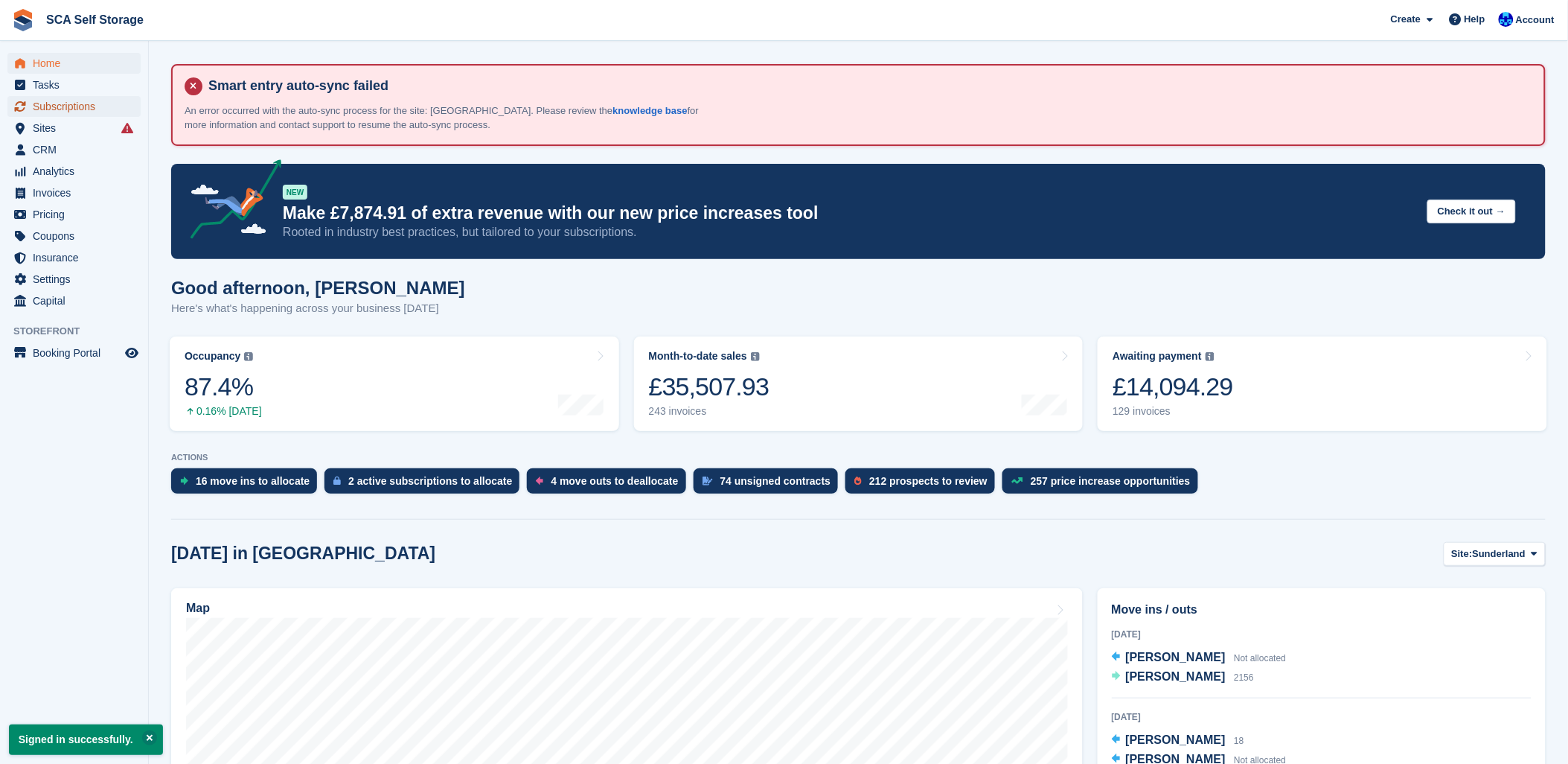
click at [8, 103] on link "Subscriptions" at bounding box center [74, 107] width 133 height 21
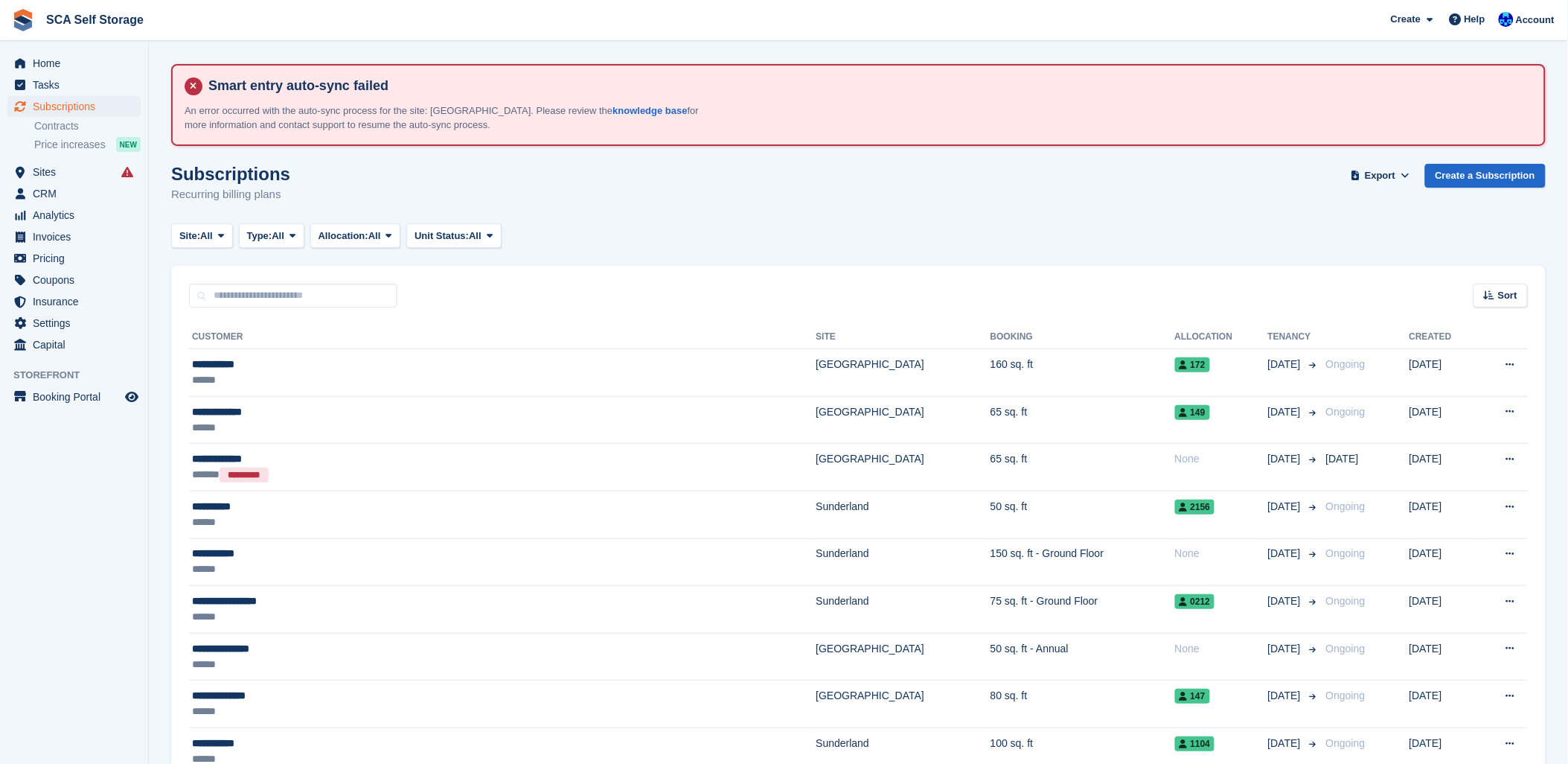
drag, startPoint x: 954, startPoint y: 195, endPoint x: 1187, endPoint y: 160, distance: 235.6
click at [1014, 187] on div "Subscriptions Recurring billing plans Export Export Subscriptions Export a CSV …" at bounding box center [858, 192] width 1374 height 58
click at [638, 223] on div "Site: All All Sunderland Sheffield Type: All All Upcoming Previous Active Endin…" at bounding box center [858, 235] width 1374 height 25
click at [50, 177] on span "Sites" at bounding box center [77, 172] width 90 height 21
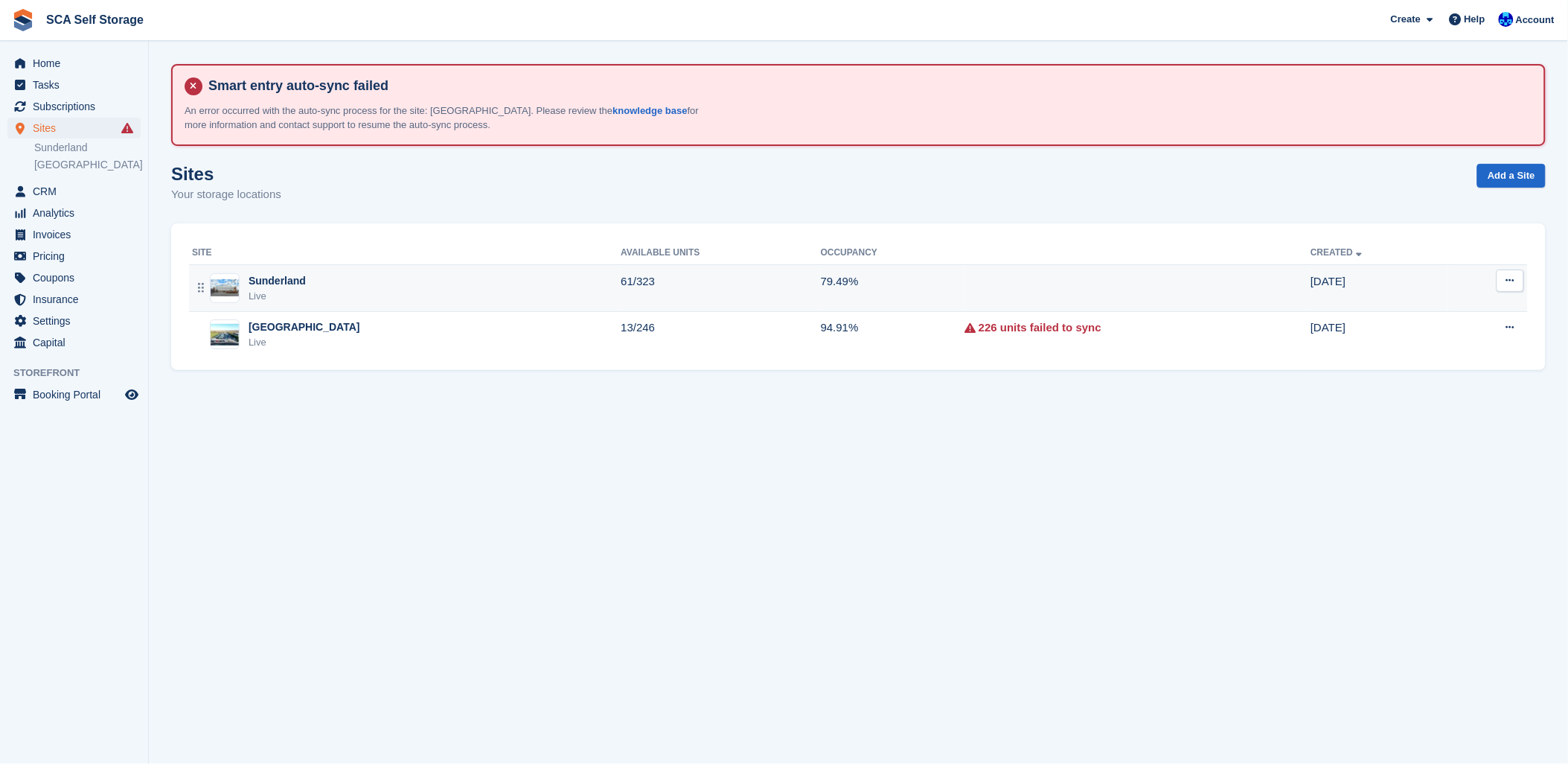
click at [345, 283] on div "Sunderland Live" at bounding box center [406, 288] width 429 height 30
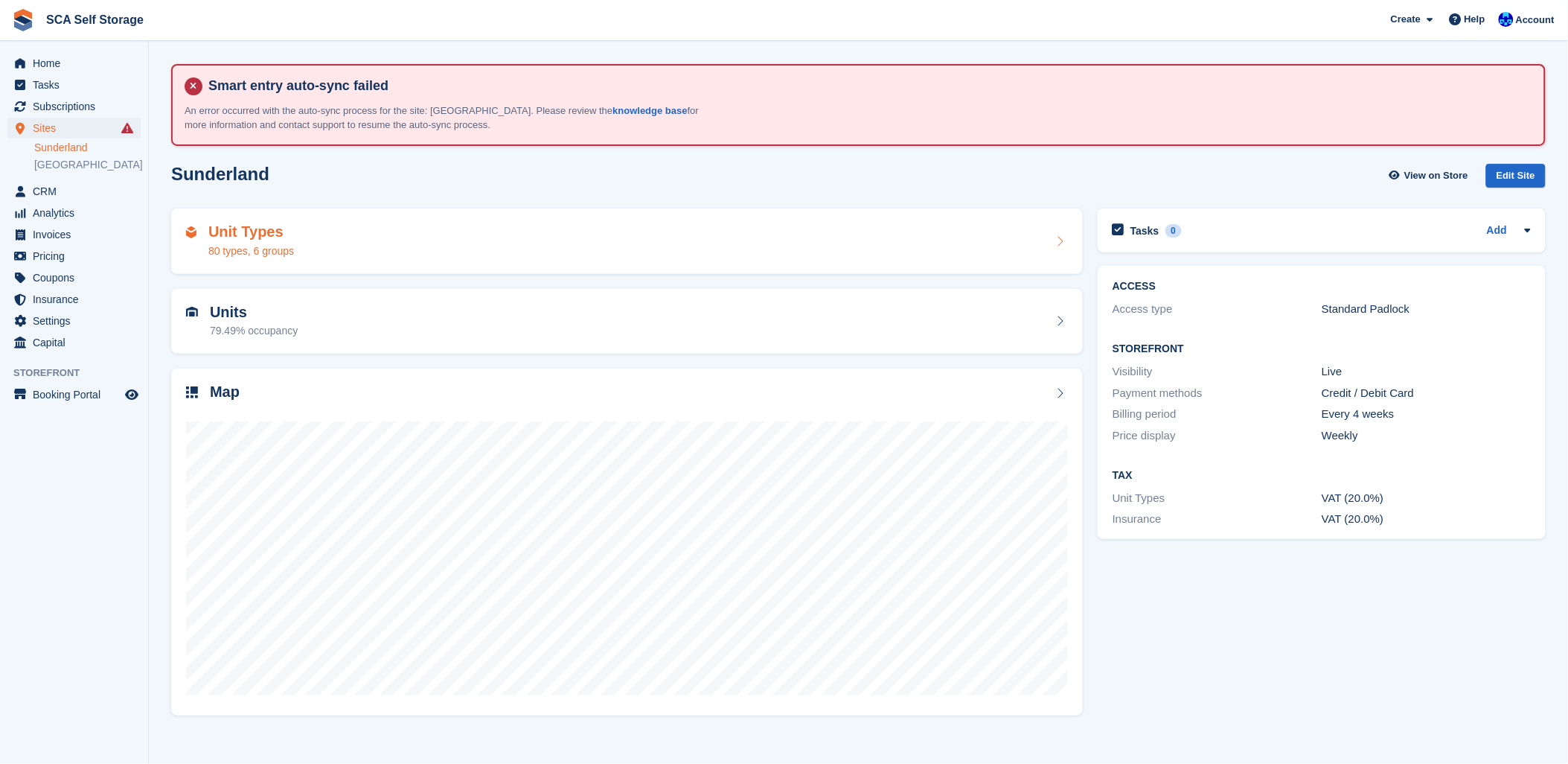
click at [343, 254] on div "Unit Types 80 types, 6 groups" at bounding box center [627, 241] width 882 height 36
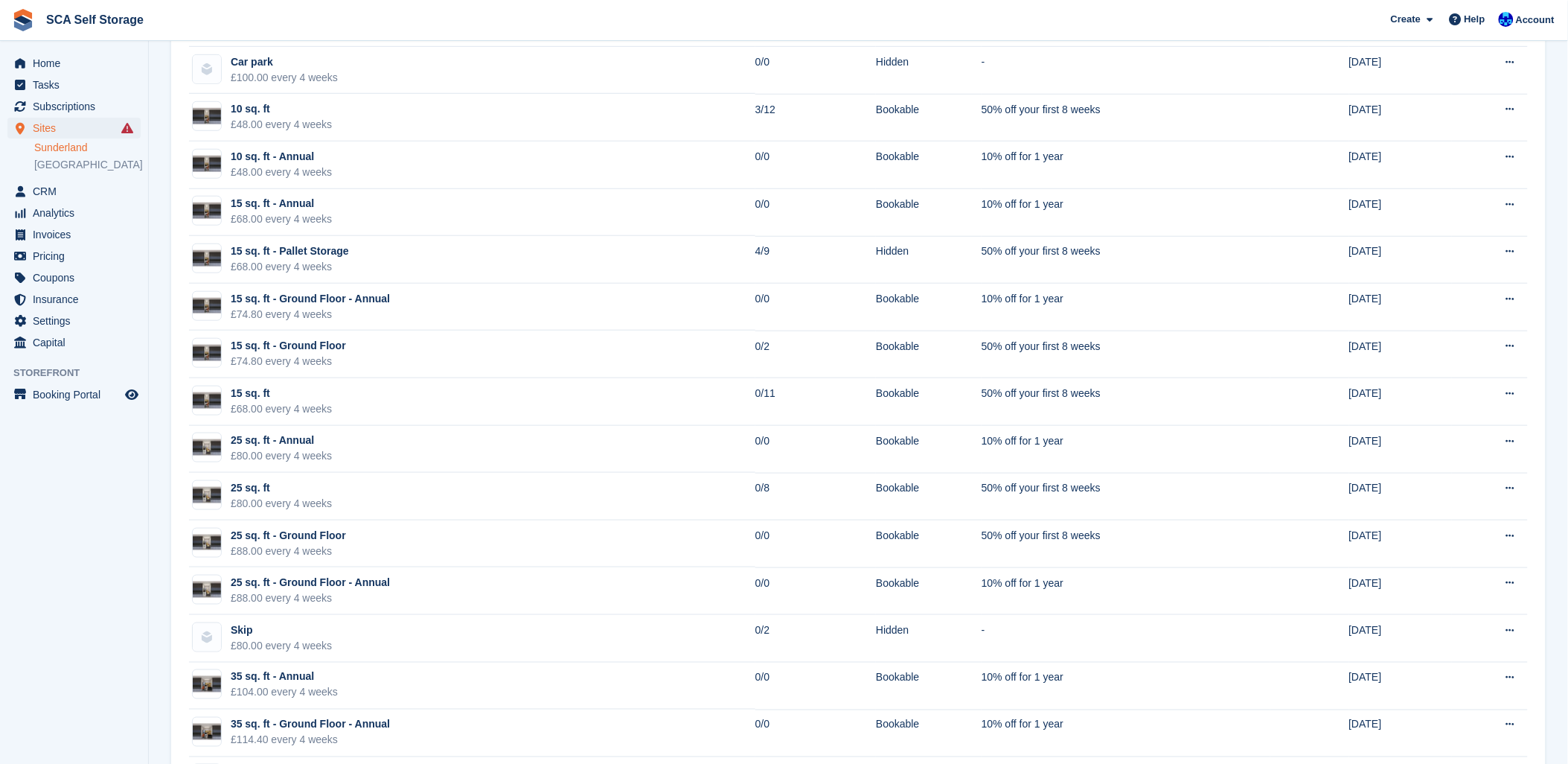
scroll to position [331, 0]
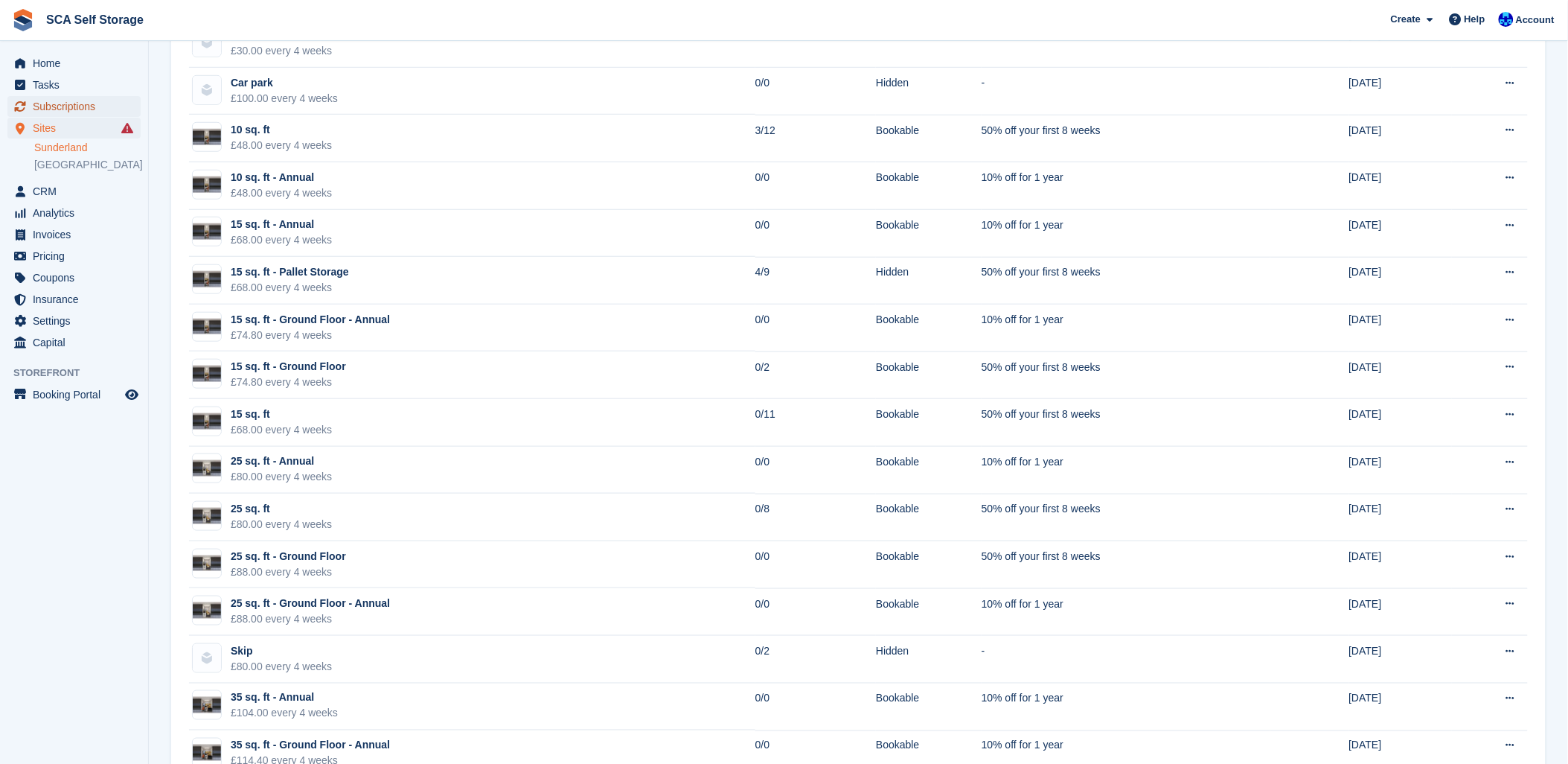
click at [67, 98] on span "Subscriptions" at bounding box center [77, 107] width 90 height 21
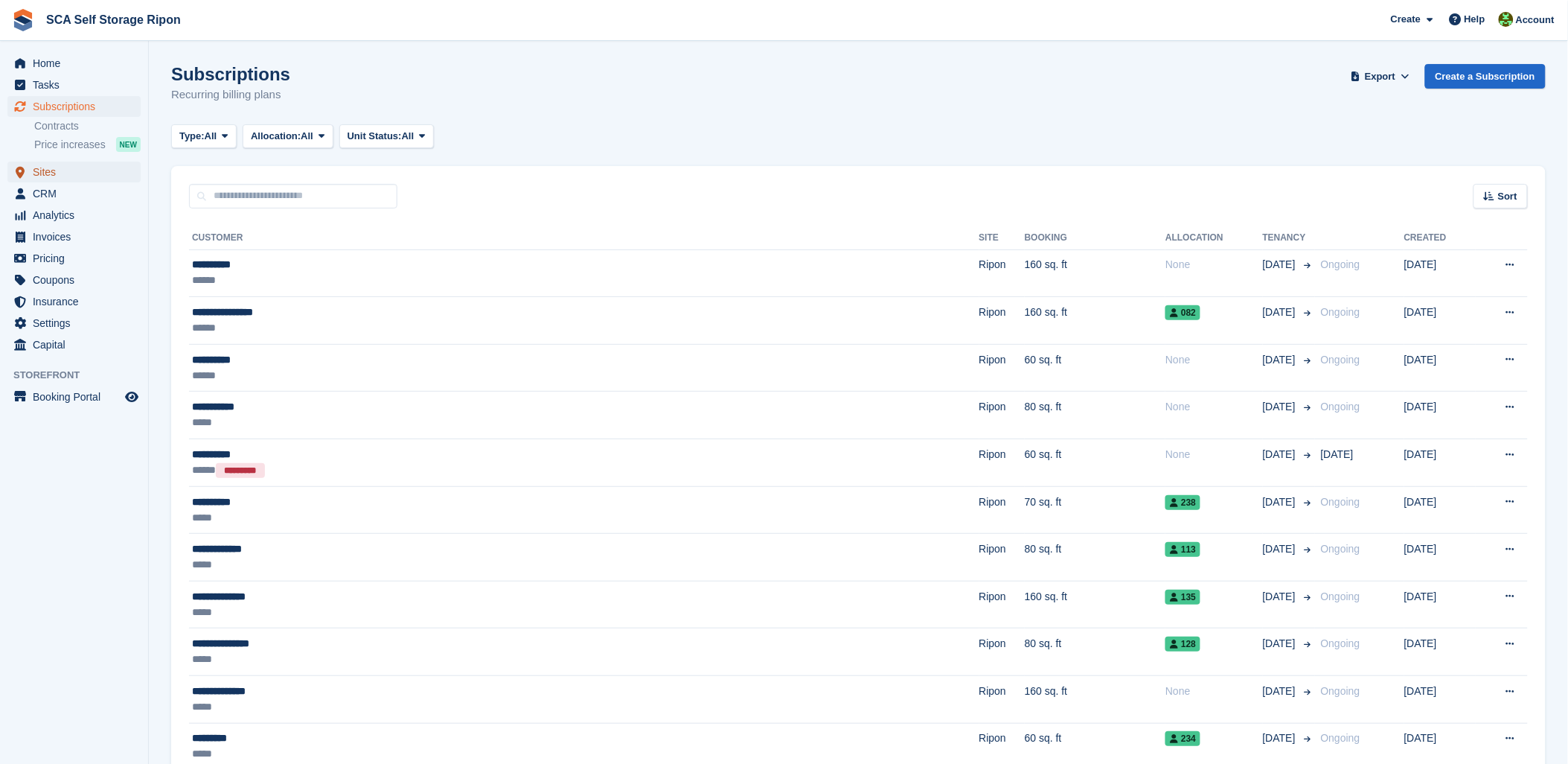
click at [48, 170] on span "Sites" at bounding box center [77, 172] width 90 height 21
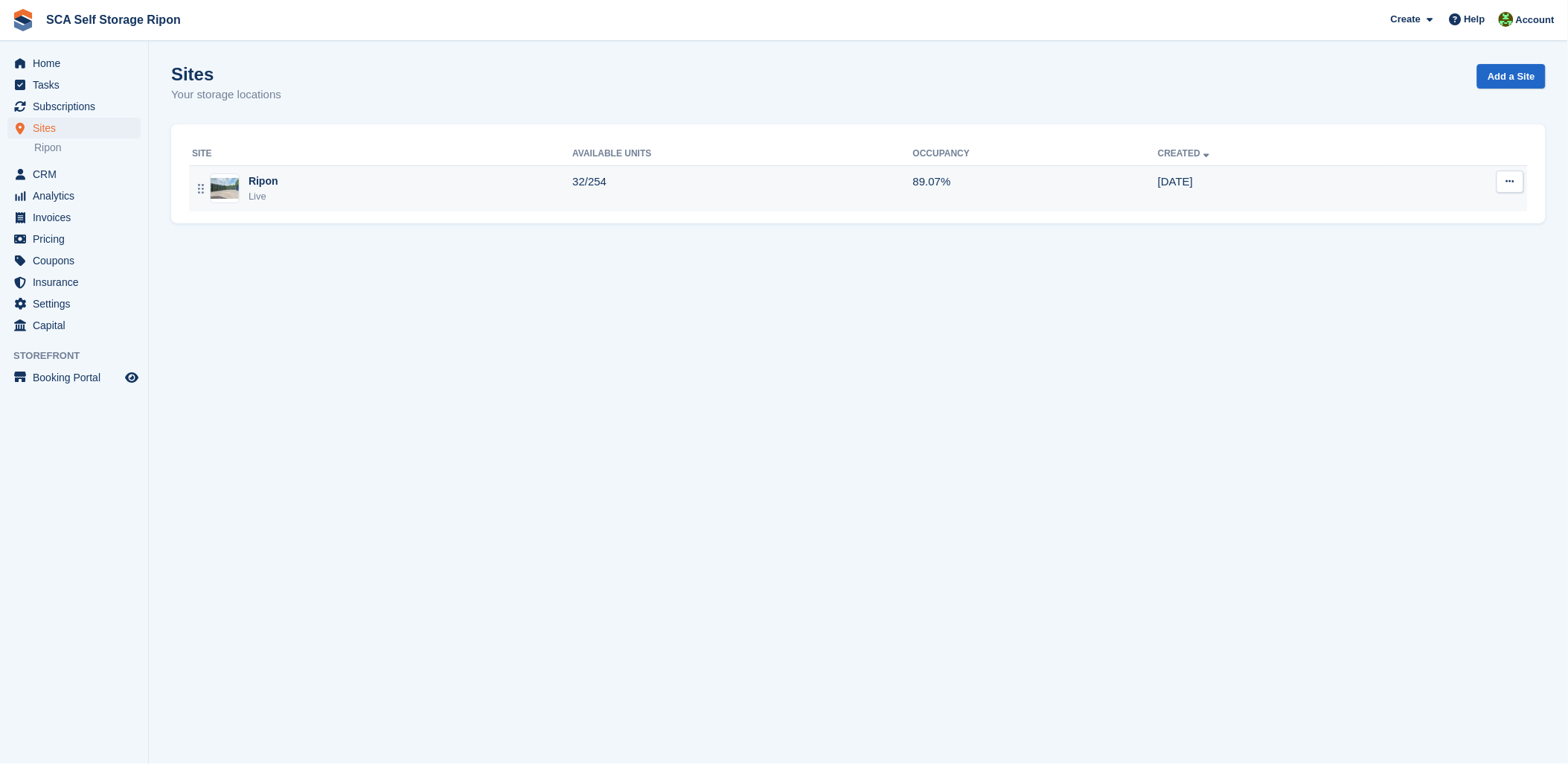
click at [259, 181] on div "Ripon" at bounding box center [263, 181] width 30 height 16
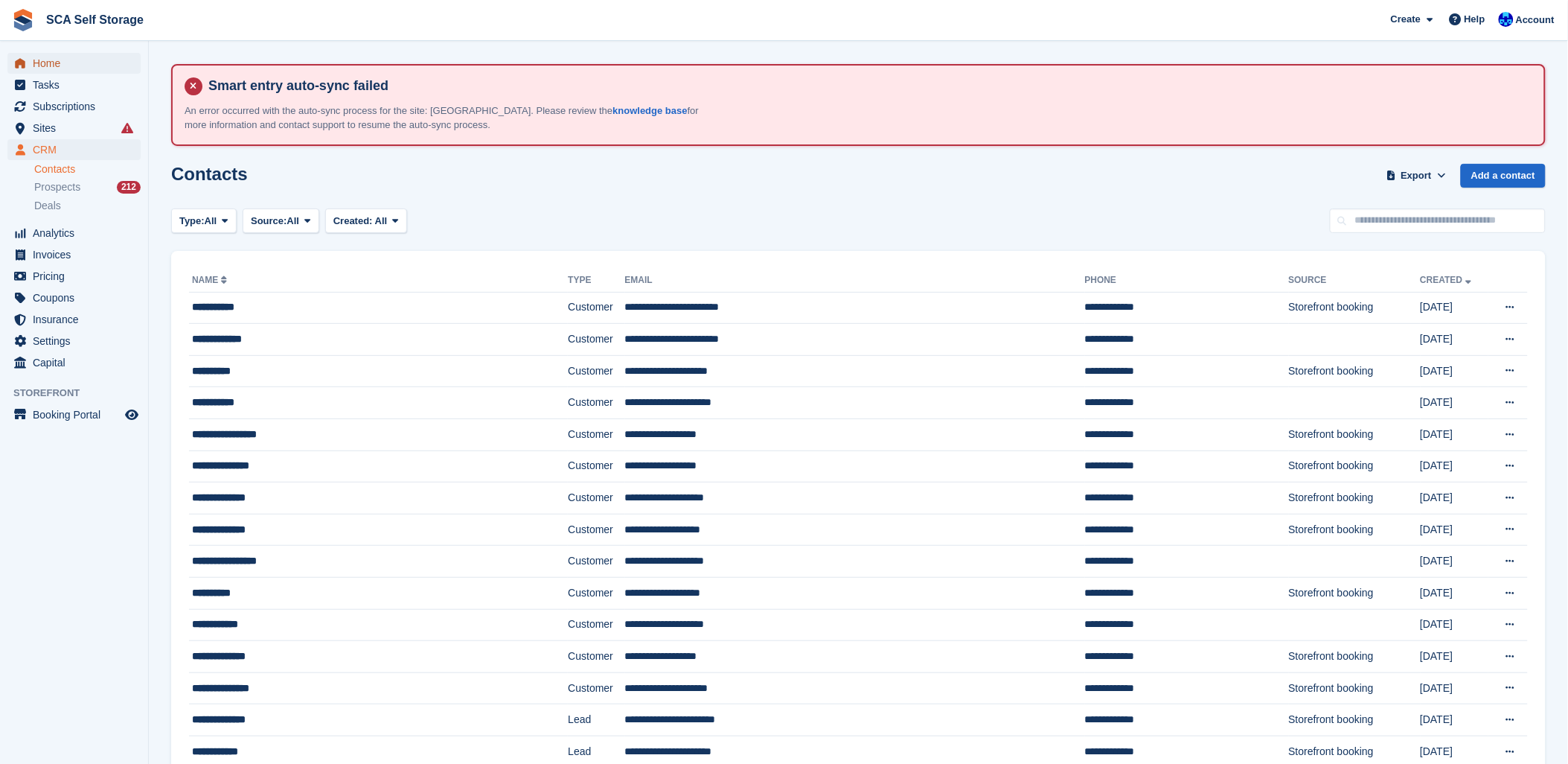
click at [33, 70] on span "Home" at bounding box center [77, 63] width 90 height 21
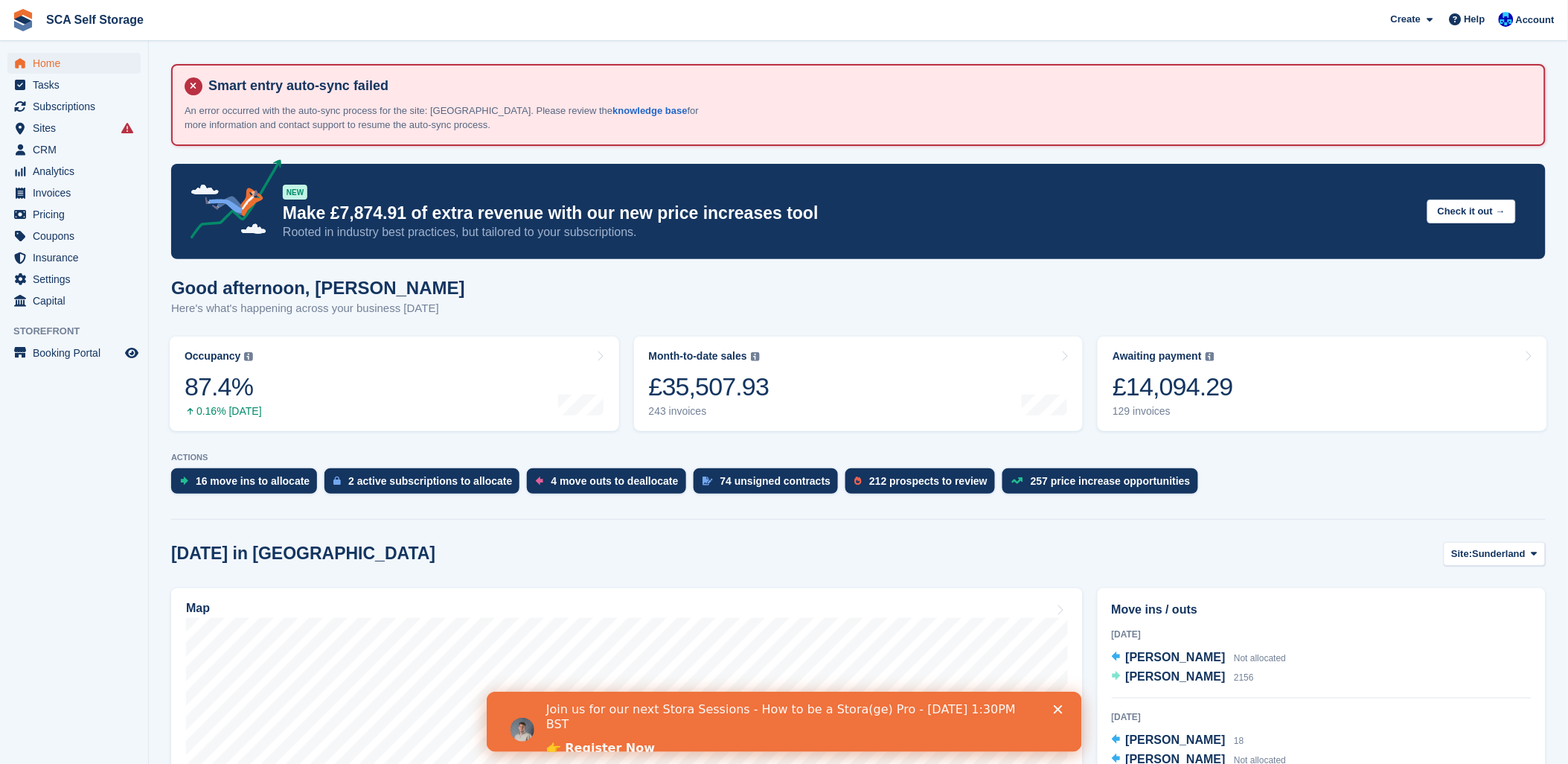
click at [940, 323] on div "Good afternoon, Kelly Here's what's happening across your business today" at bounding box center [858, 306] width 1374 height 58
click at [96, 106] on span "Subscriptions" at bounding box center [77, 107] width 90 height 21
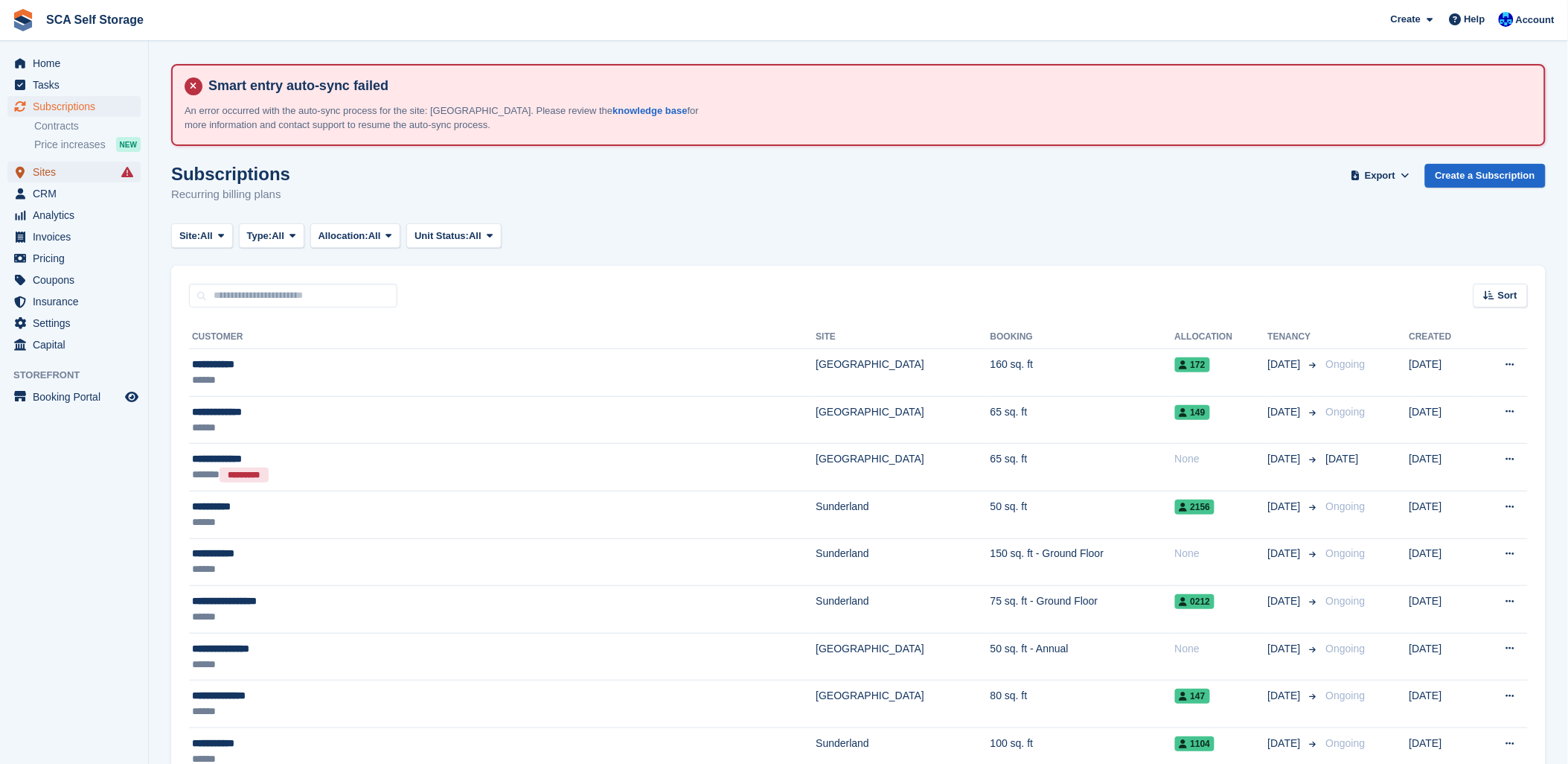
click at [42, 167] on span "Sites" at bounding box center [77, 172] width 90 height 21
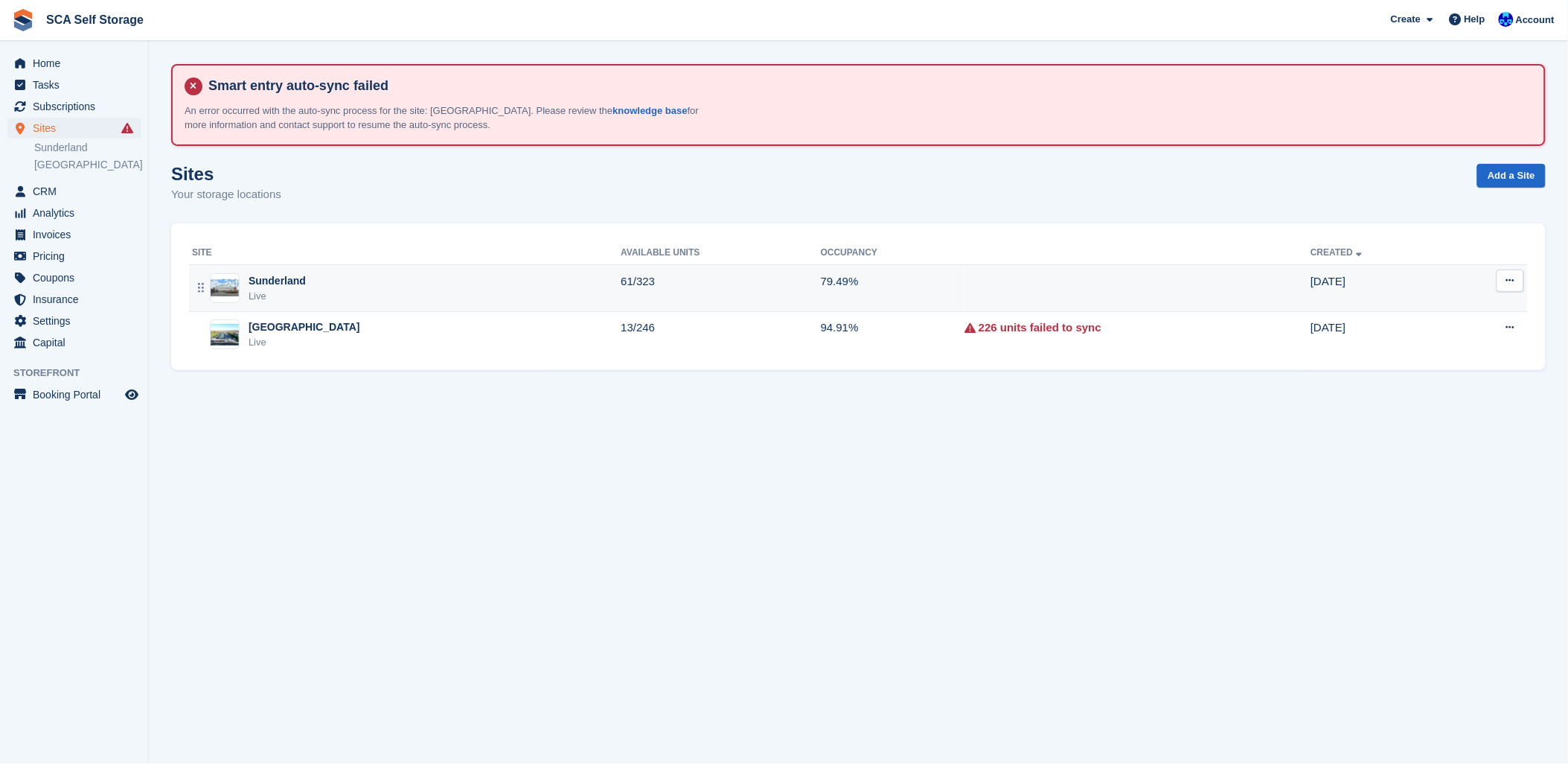
click at [308, 286] on div "Sunderland Live" at bounding box center [406, 288] width 429 height 30
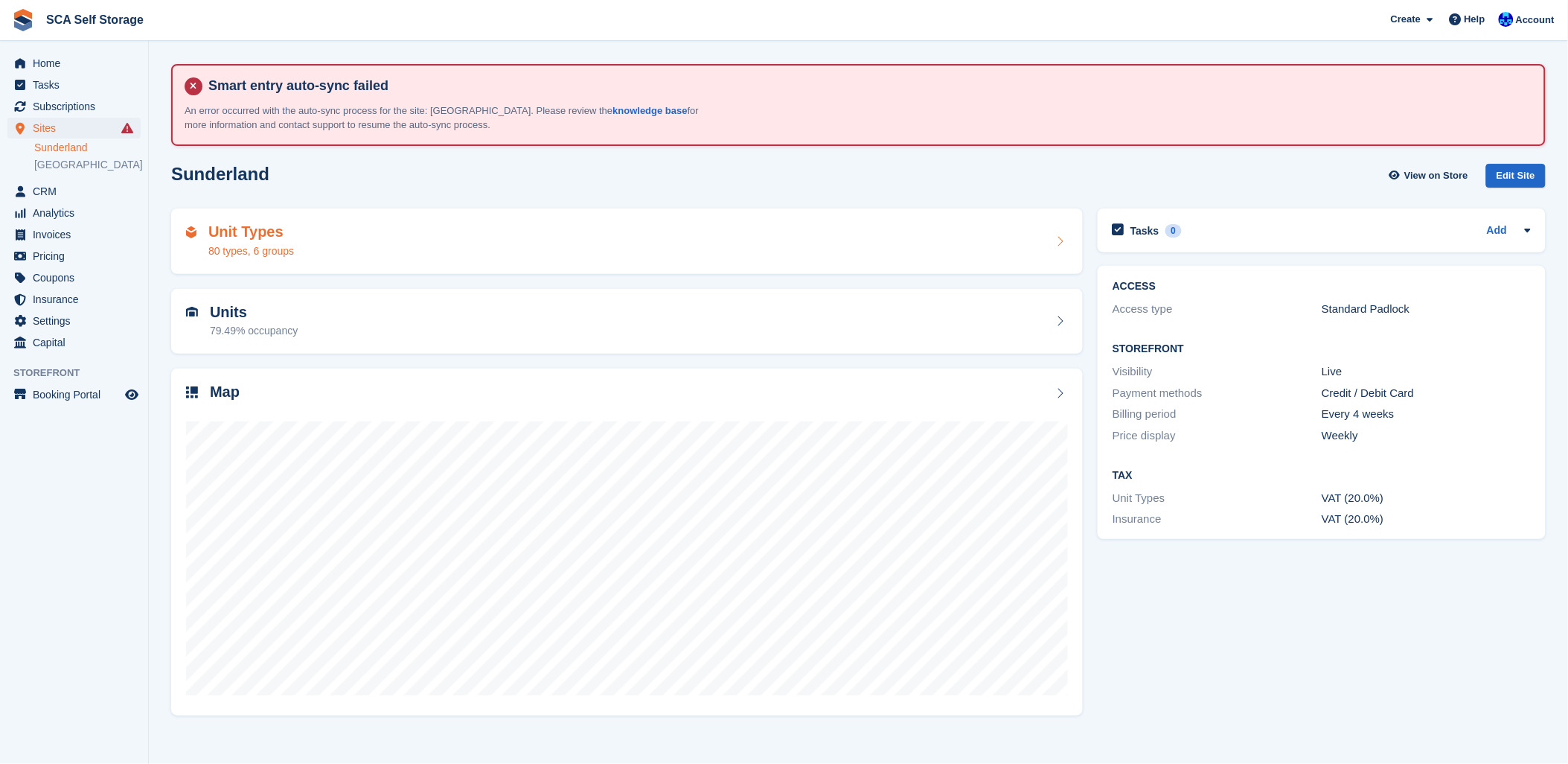
click at [412, 236] on div "Unit Types 80 types, 6 groups" at bounding box center [627, 241] width 882 height 36
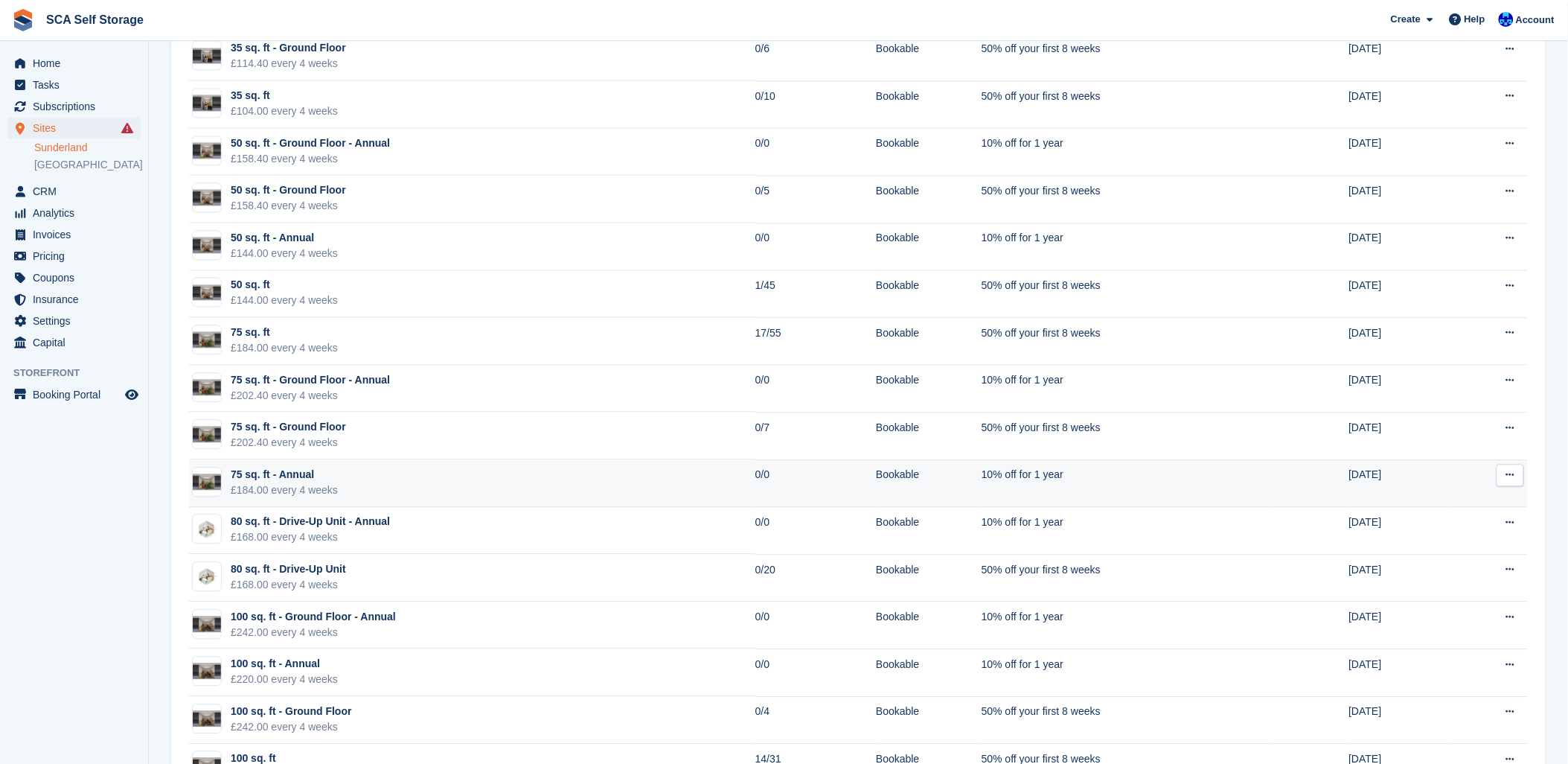
scroll to position [1488, 0]
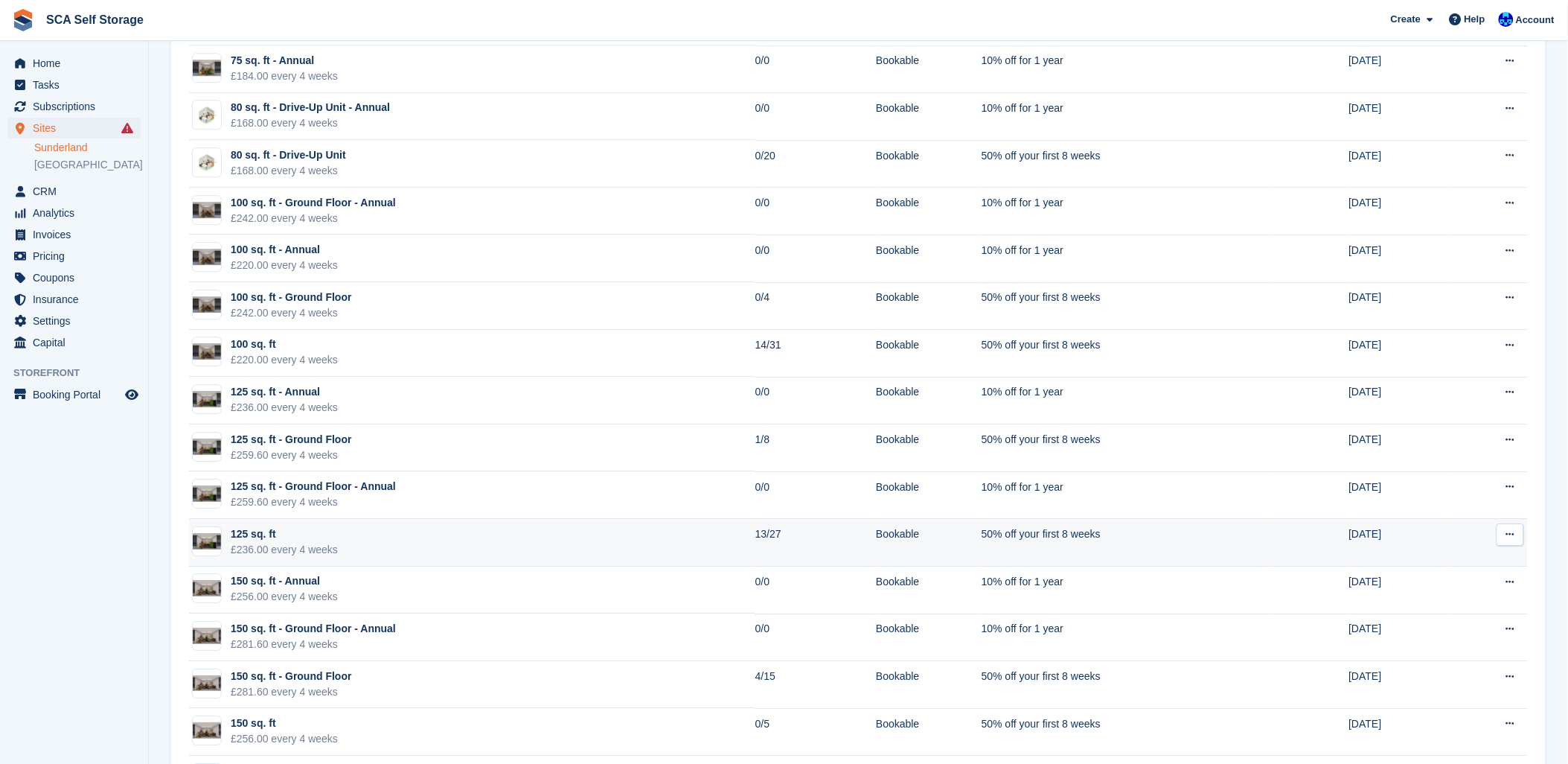
click at [447, 544] on td "125 sq. ft £236.00 every 4 weeks" at bounding box center [472, 542] width 566 height 47
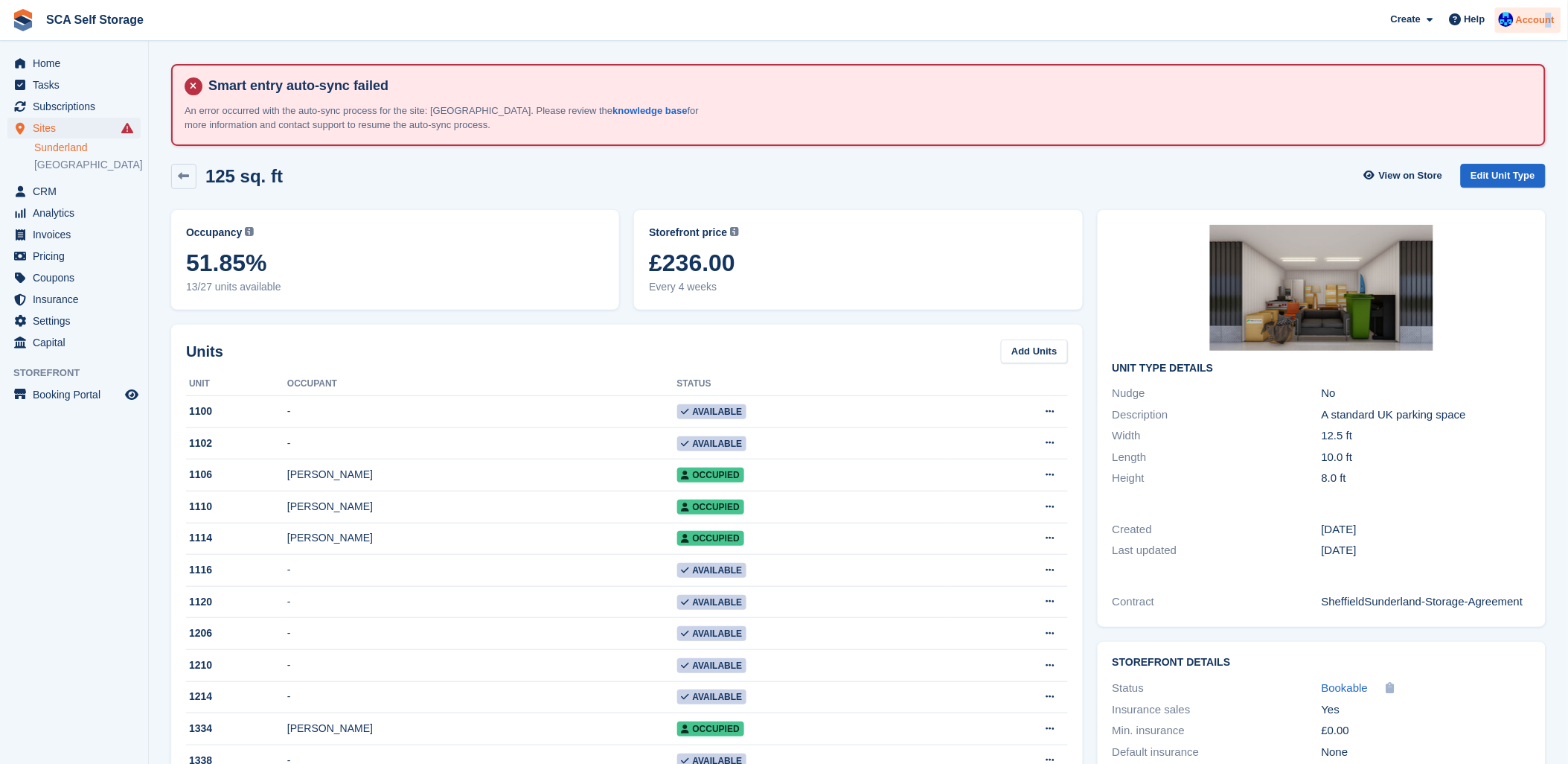
click at [1548, 20] on span "Account" at bounding box center [1535, 20] width 39 height 15
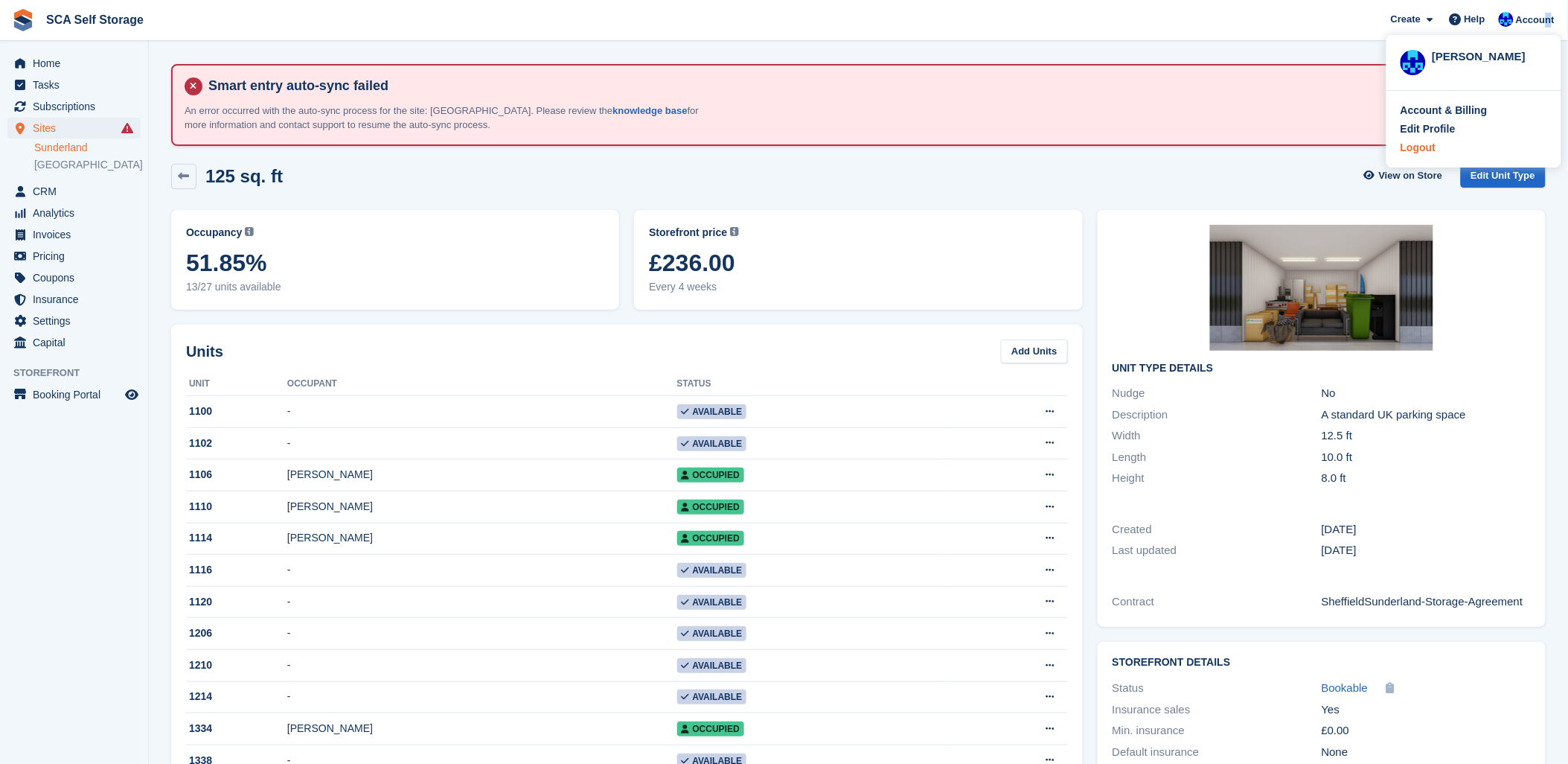
click at [1405, 145] on div "Logout" at bounding box center [1417, 147] width 35 height 16
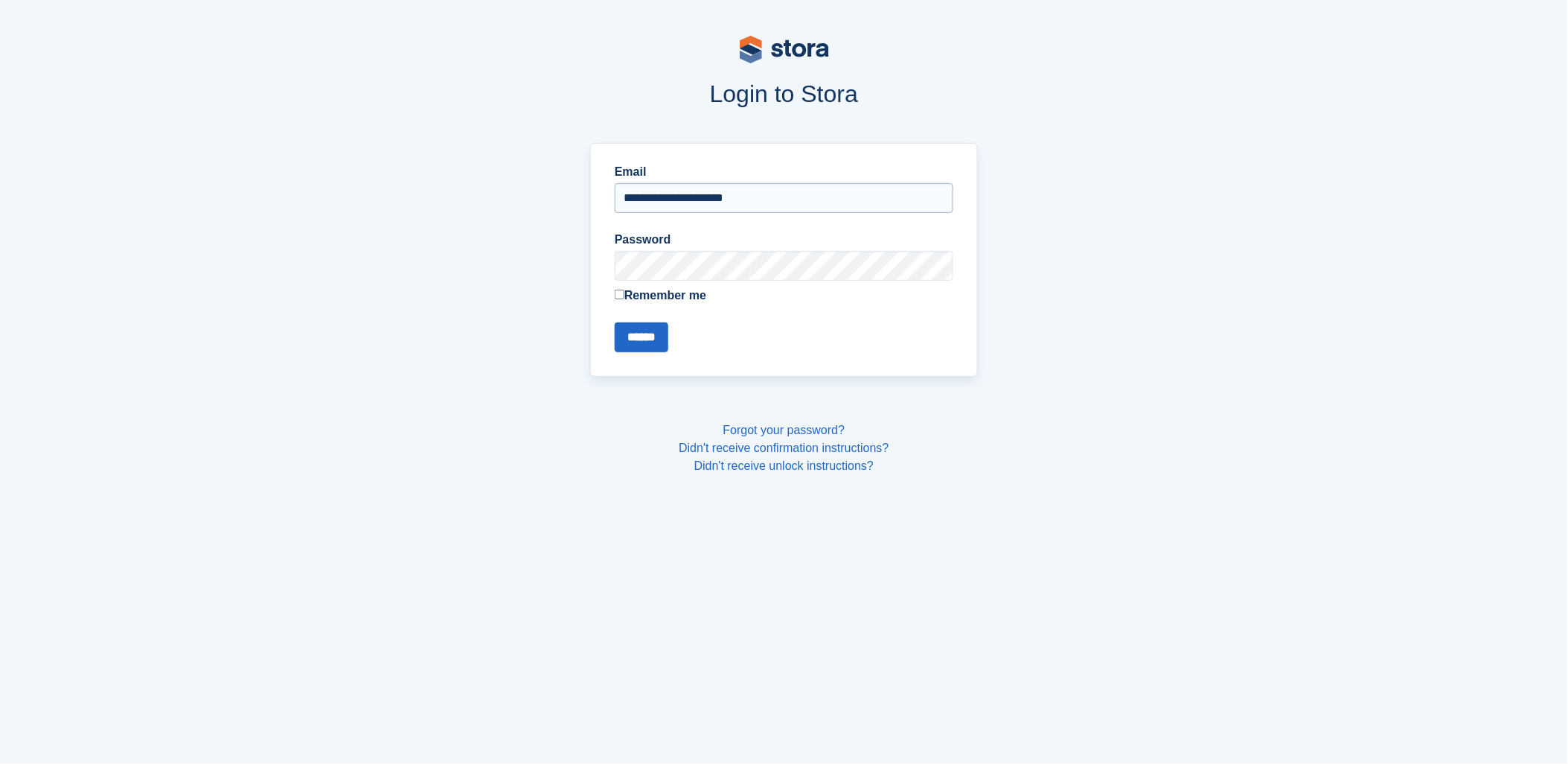
click at [771, 198] on input "**********" at bounding box center [784, 198] width 339 height 30
type input "**********"
click at [625, 344] on input "******" at bounding box center [641, 337] width 54 height 30
